Goal: Find specific page/section: Find specific page/section

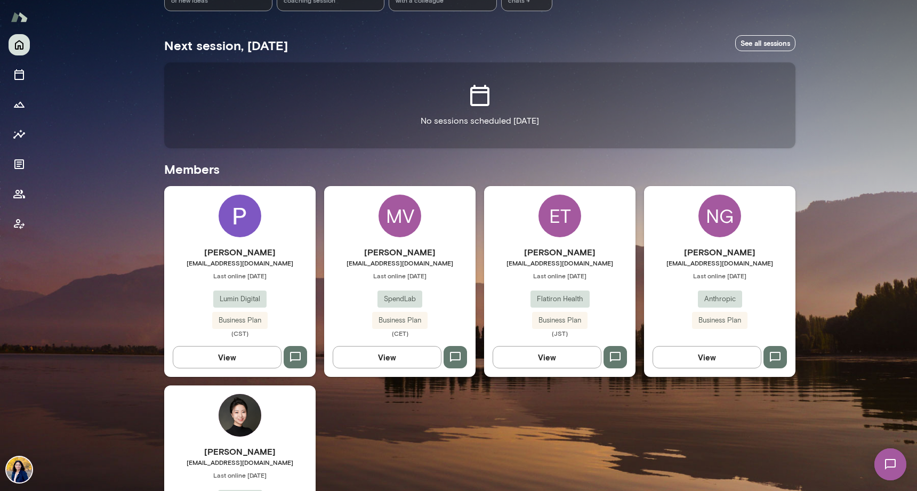
scroll to position [210, 0]
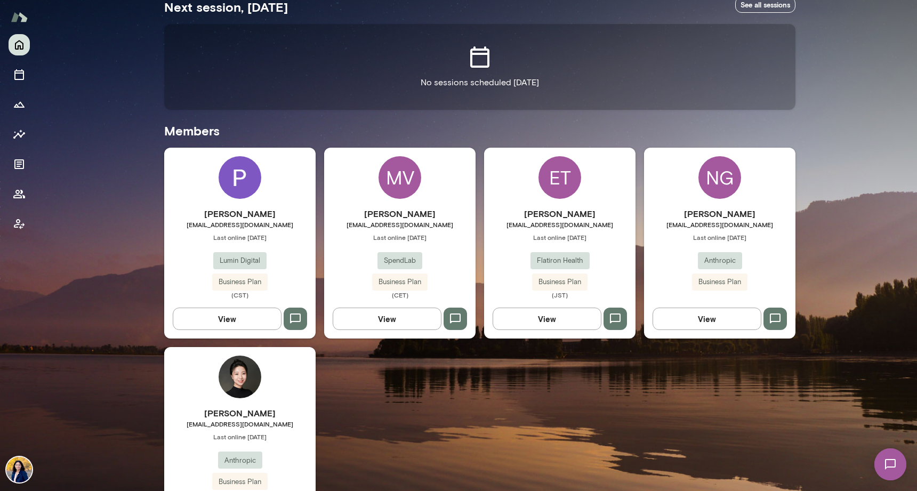
click at [710, 184] on div "NG" at bounding box center [719, 177] width 43 height 43
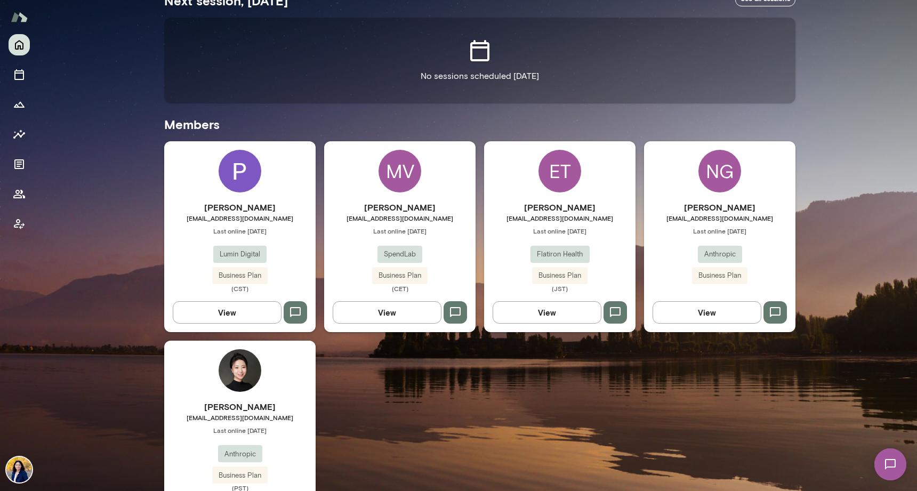
scroll to position [270, 0]
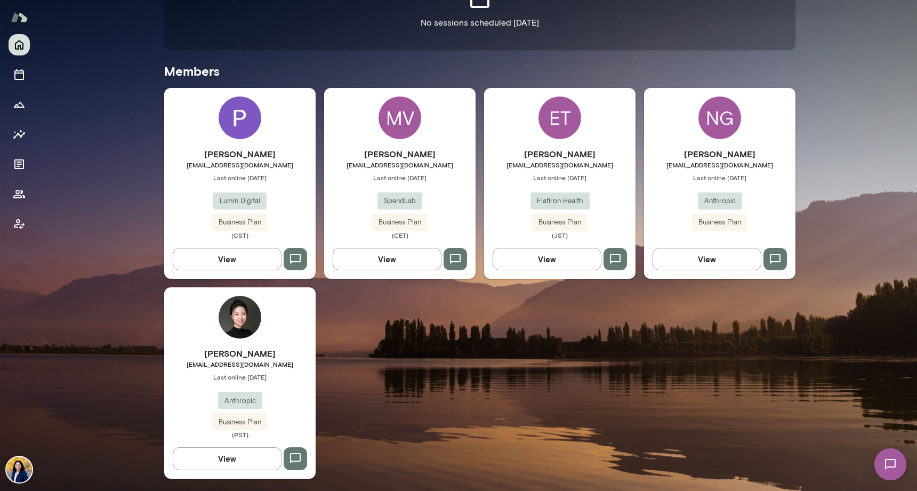
click at [246, 311] on img at bounding box center [240, 317] width 43 height 43
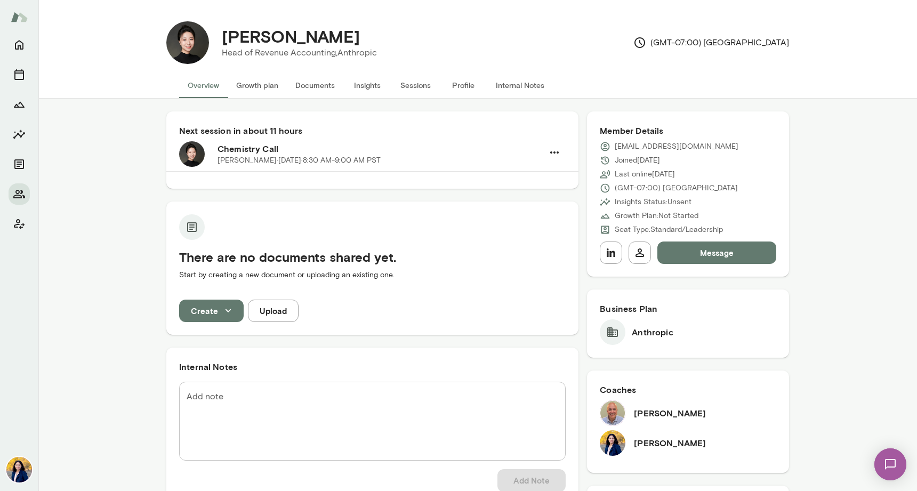
click at [642, 414] on h6 "[PERSON_NAME]" at bounding box center [670, 413] width 72 height 13
drag, startPoint x: 700, startPoint y: 414, endPoint x: 627, endPoint y: 413, distance: 73.6
click at [627, 413] on div "[PERSON_NAME]" at bounding box center [688, 413] width 176 height 26
copy h6 "[PERSON_NAME]"
click at [516, 83] on button "Internal Notes" at bounding box center [520, 85] width 66 height 26
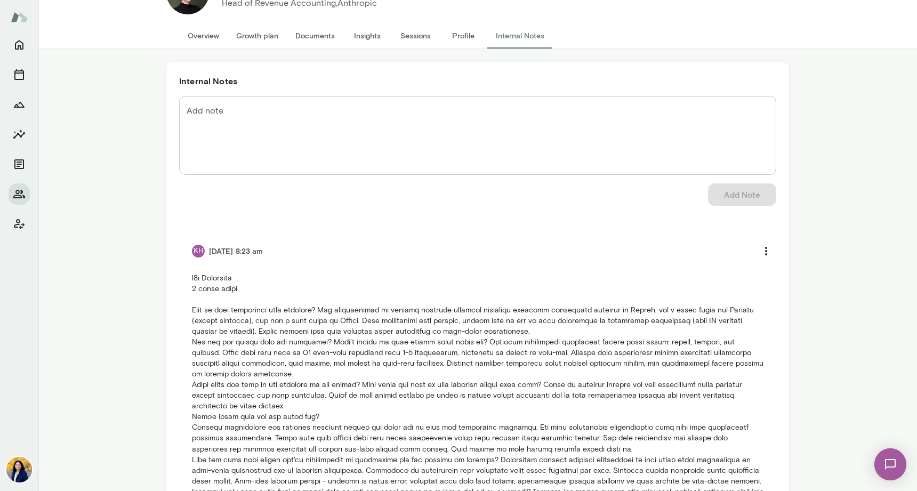
scroll to position [124, 0]
